Goal: Transaction & Acquisition: Purchase product/service

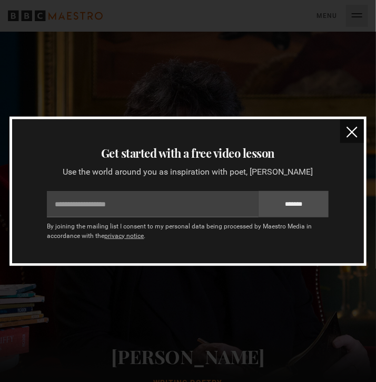
click at [350, 130] on img "close" at bounding box center [352, 132] width 11 height 11
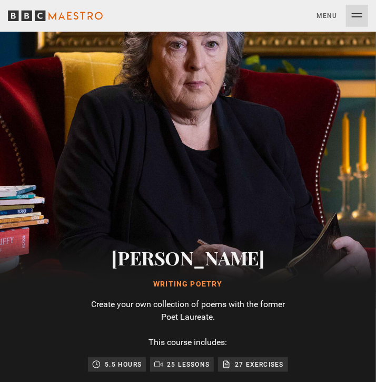
scroll to position [278, 0]
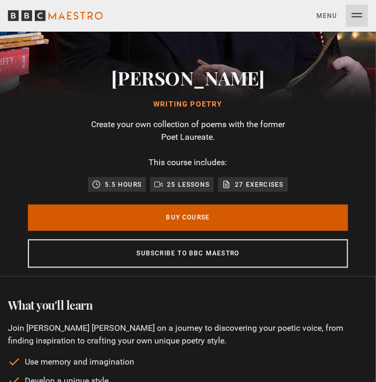
click at [224, 220] on link "Buy Course" at bounding box center [188, 218] width 321 height 26
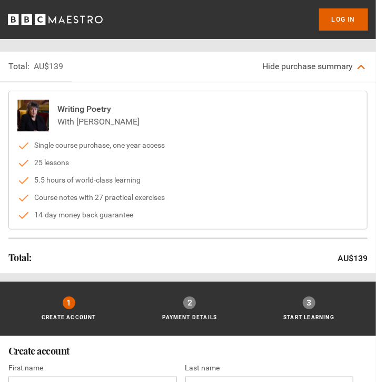
click at [92, 15] on icon "BBC Maestro" at bounding box center [55, 20] width 95 height 16
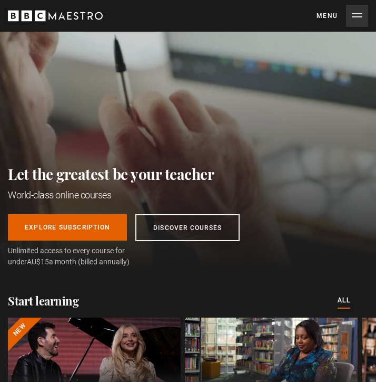
scroll to position [167, 0]
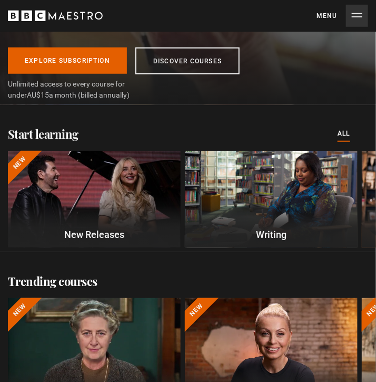
click at [292, 211] on div at bounding box center [271, 200] width 173 height 98
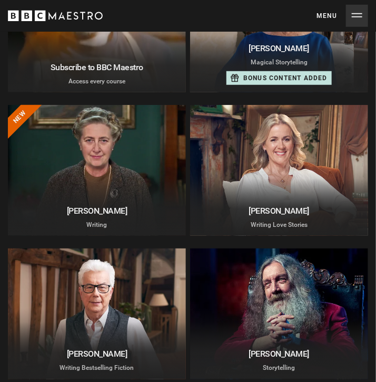
scroll to position [167, 0]
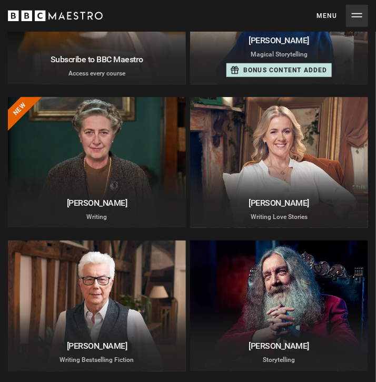
click at [71, 160] on div at bounding box center [97, 162] width 178 height 131
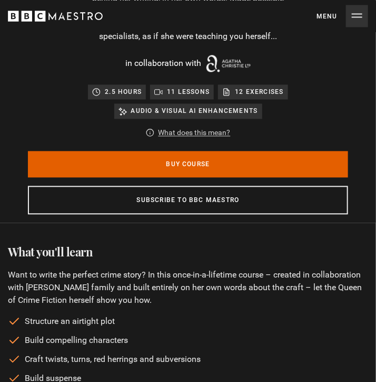
scroll to position [445, 0]
